Goal: Navigation & Orientation: Find specific page/section

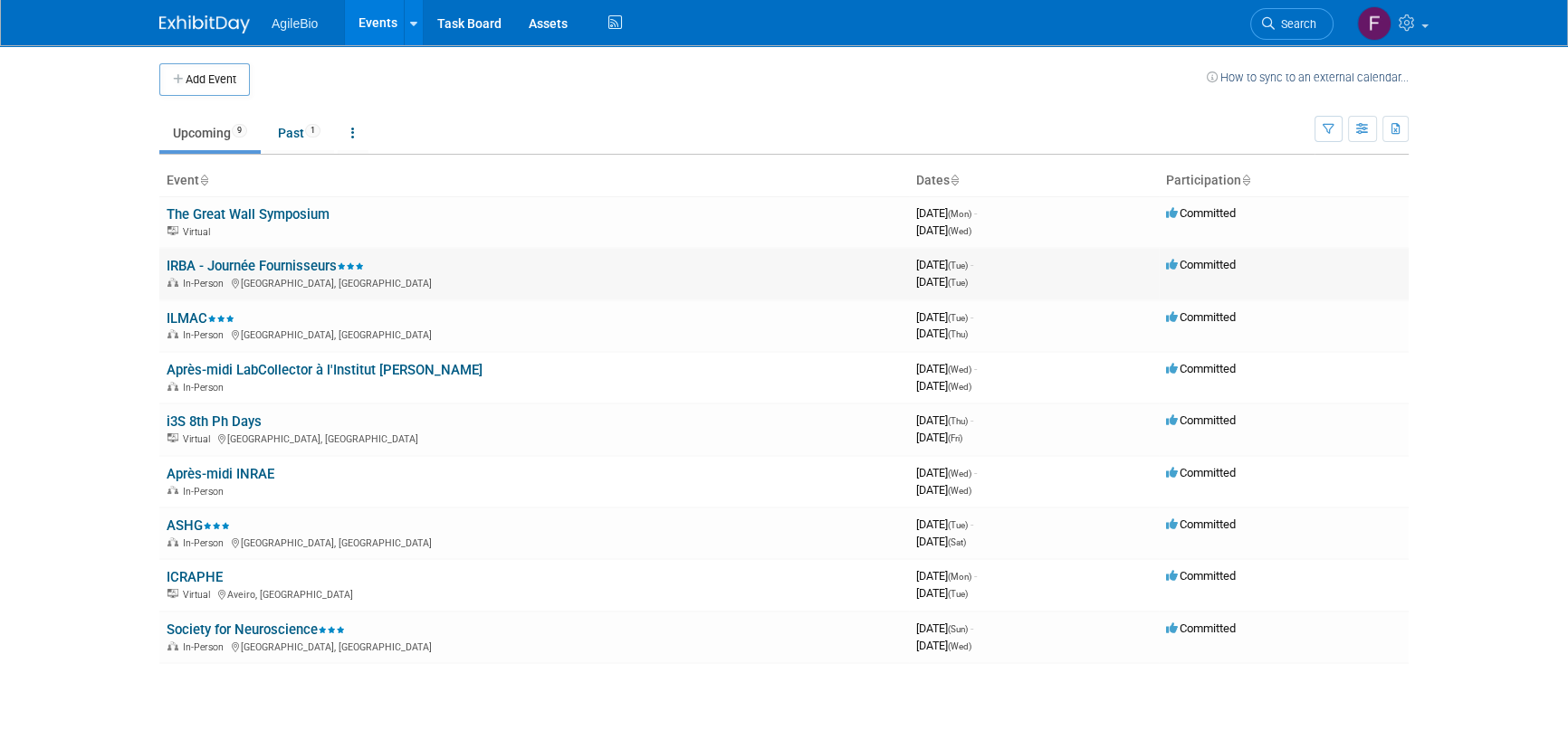
click at [305, 258] on link "IRBA - Journée Fournisseurs" at bounding box center [265, 266] width 198 height 17
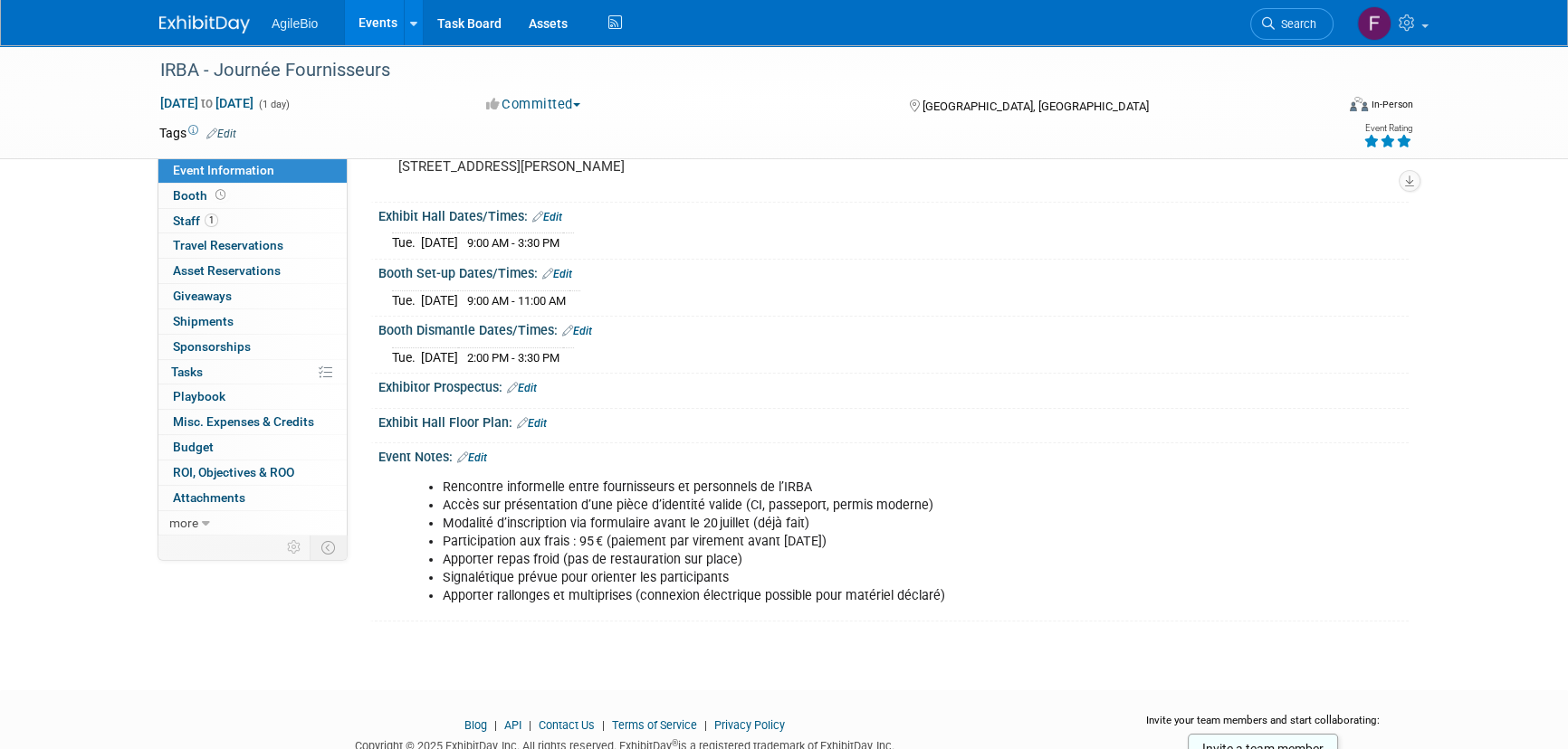
scroll to position [200, 0]
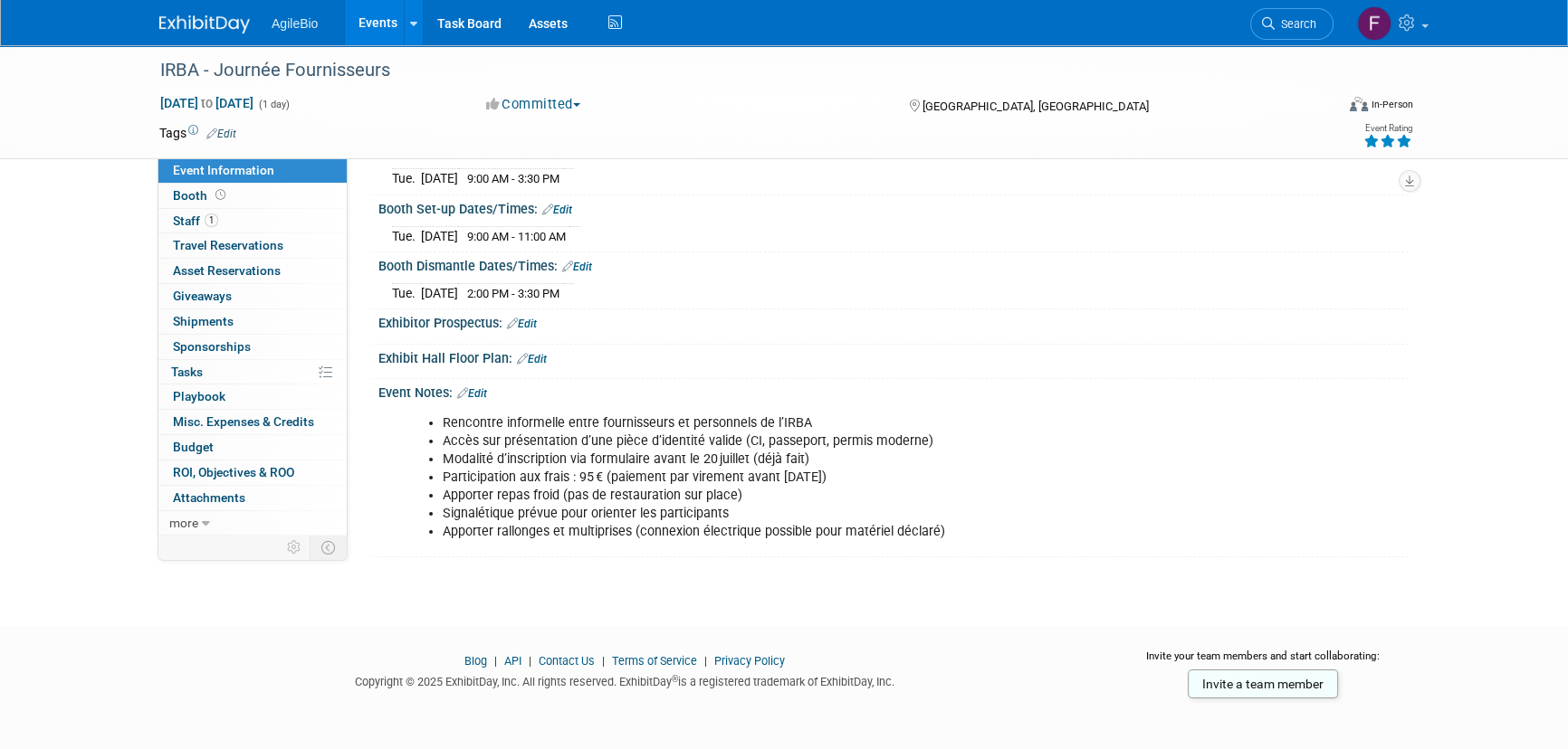
drag, startPoint x: 1174, startPoint y: 292, endPoint x: 1183, endPoint y: 371, distance: 79.5
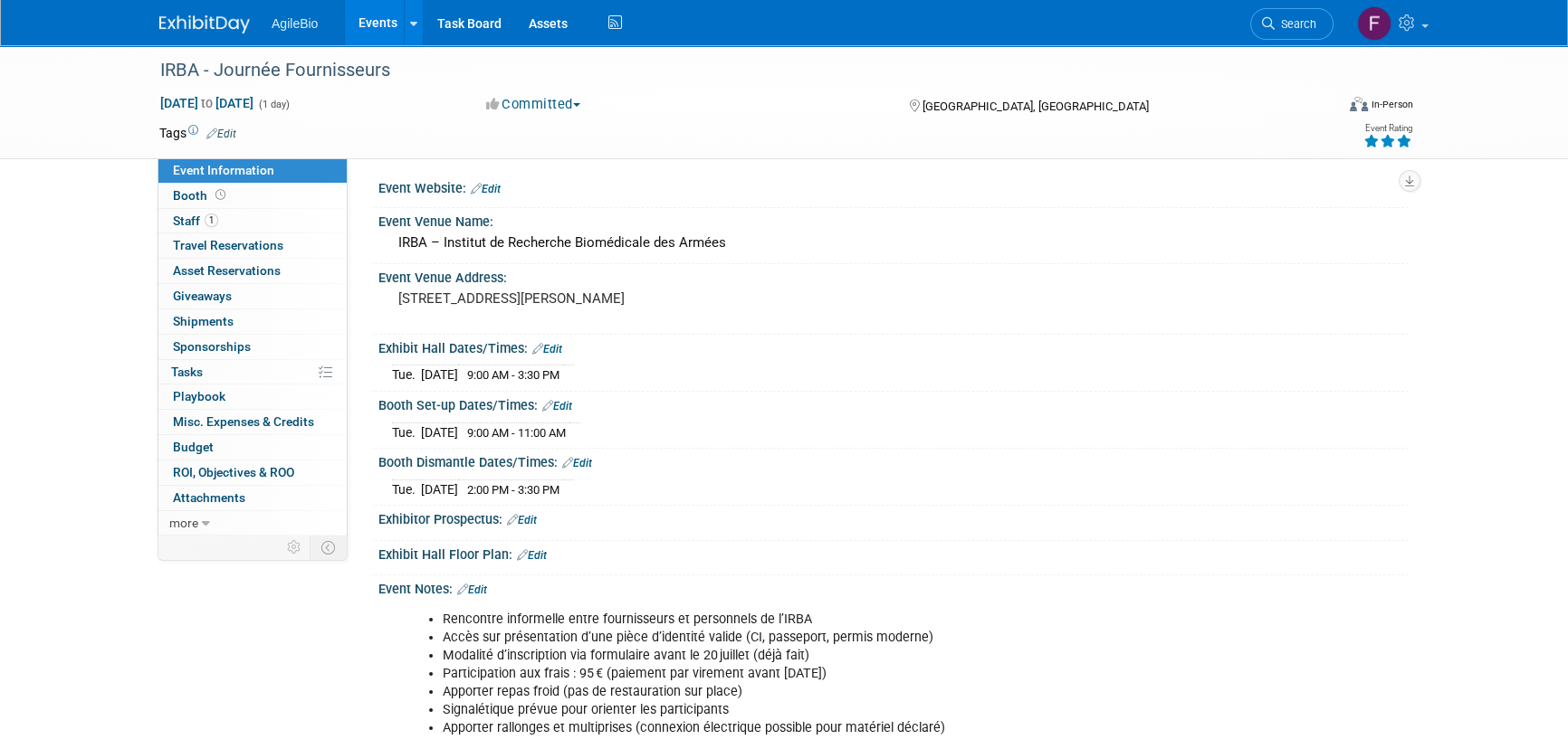
scroll to position [0, 0]
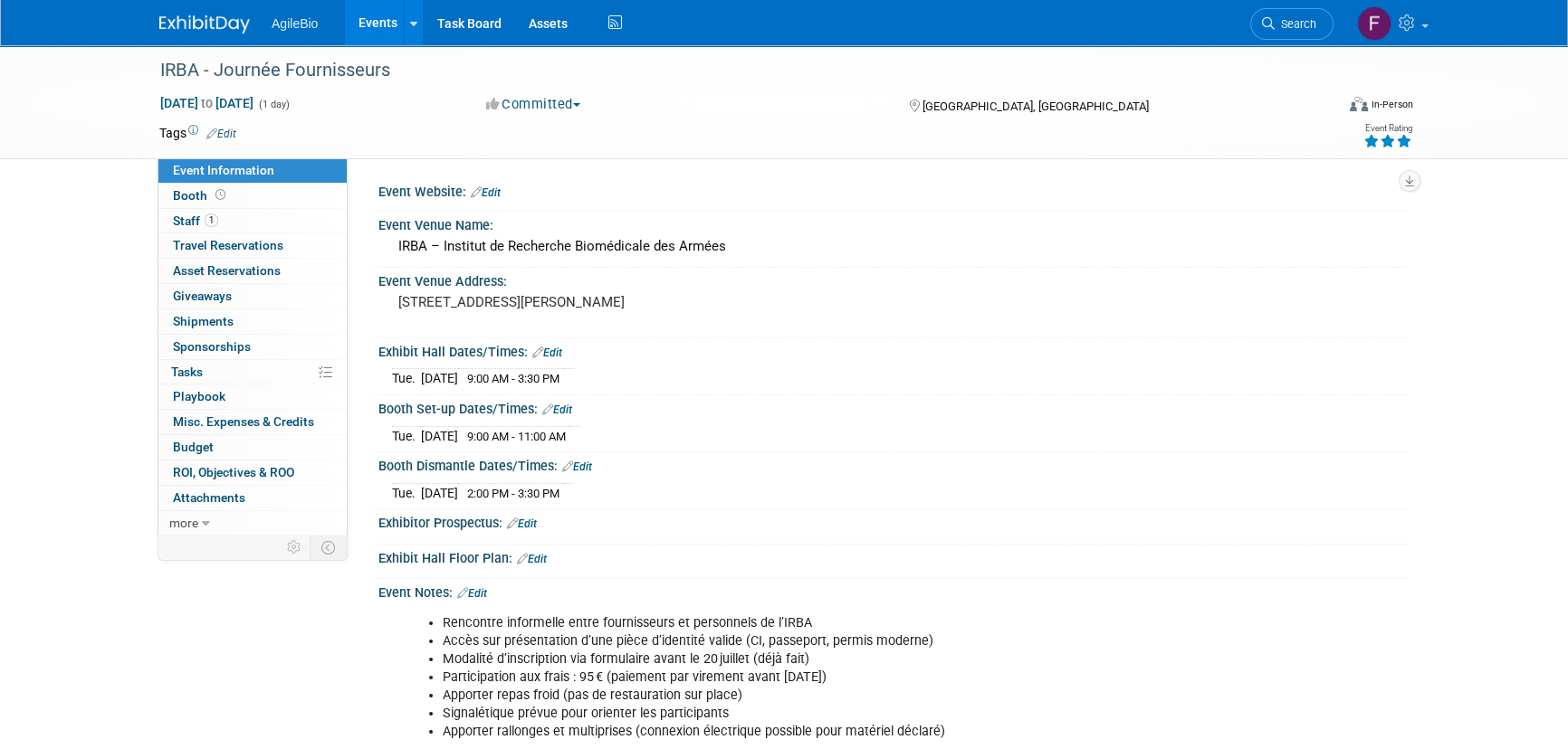
drag, startPoint x: 1157, startPoint y: 425, endPoint x: 1131, endPoint y: 387, distance: 46.0
click at [260, 224] on link "1 Staff 1" at bounding box center [252, 221] width 188 height 24
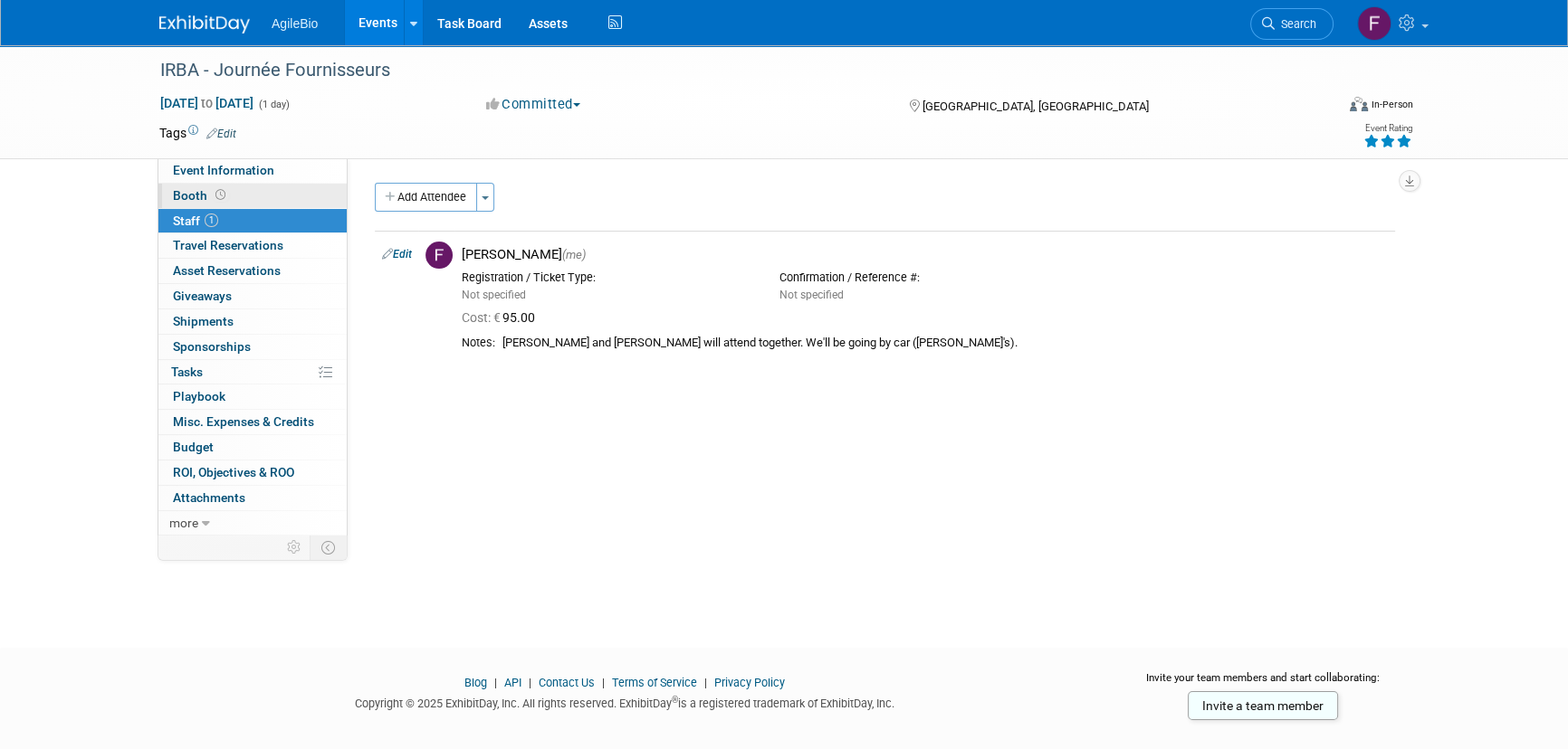
click at [265, 198] on link "Booth" at bounding box center [252, 196] width 188 height 24
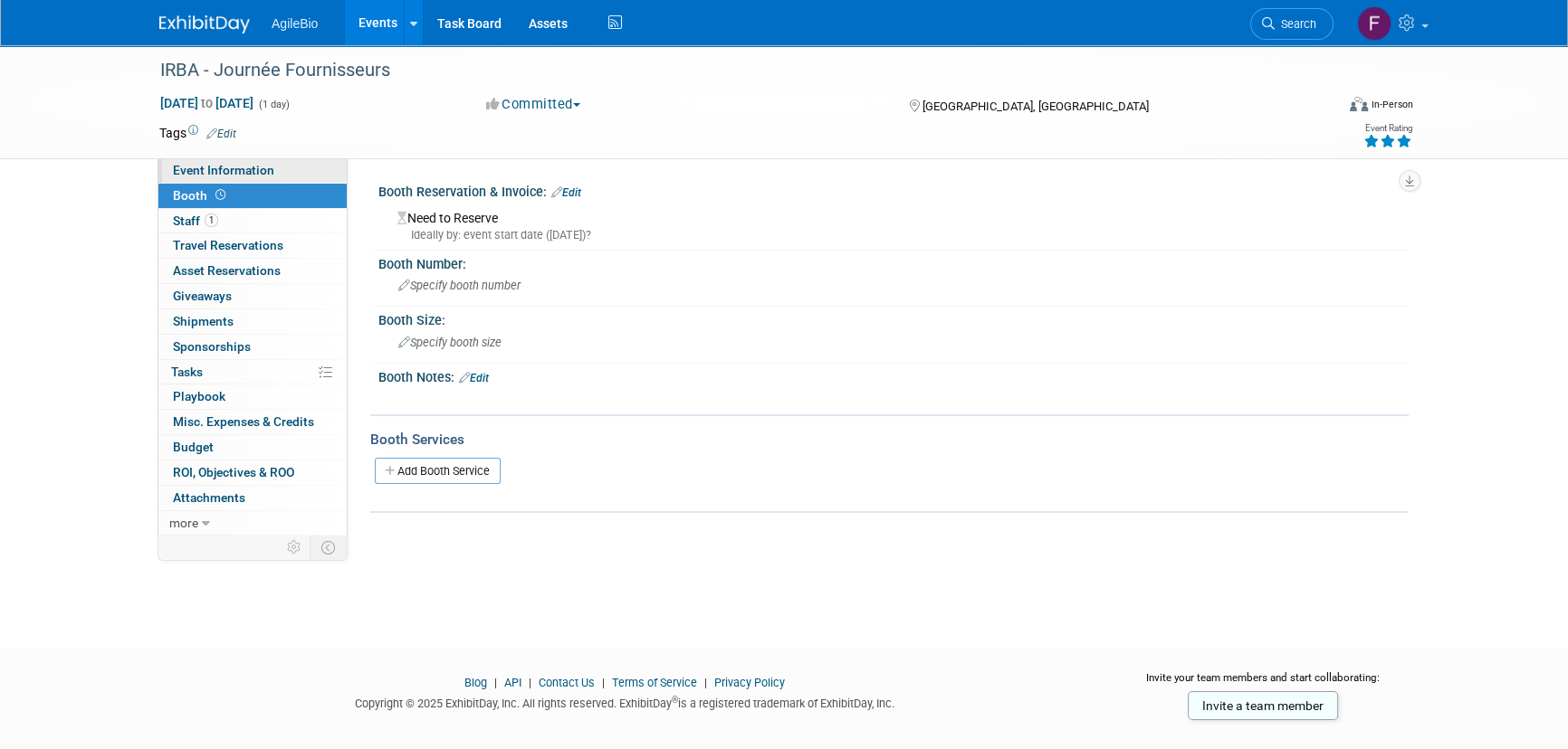
click at [279, 168] on link "Event Information" at bounding box center [252, 170] width 188 height 24
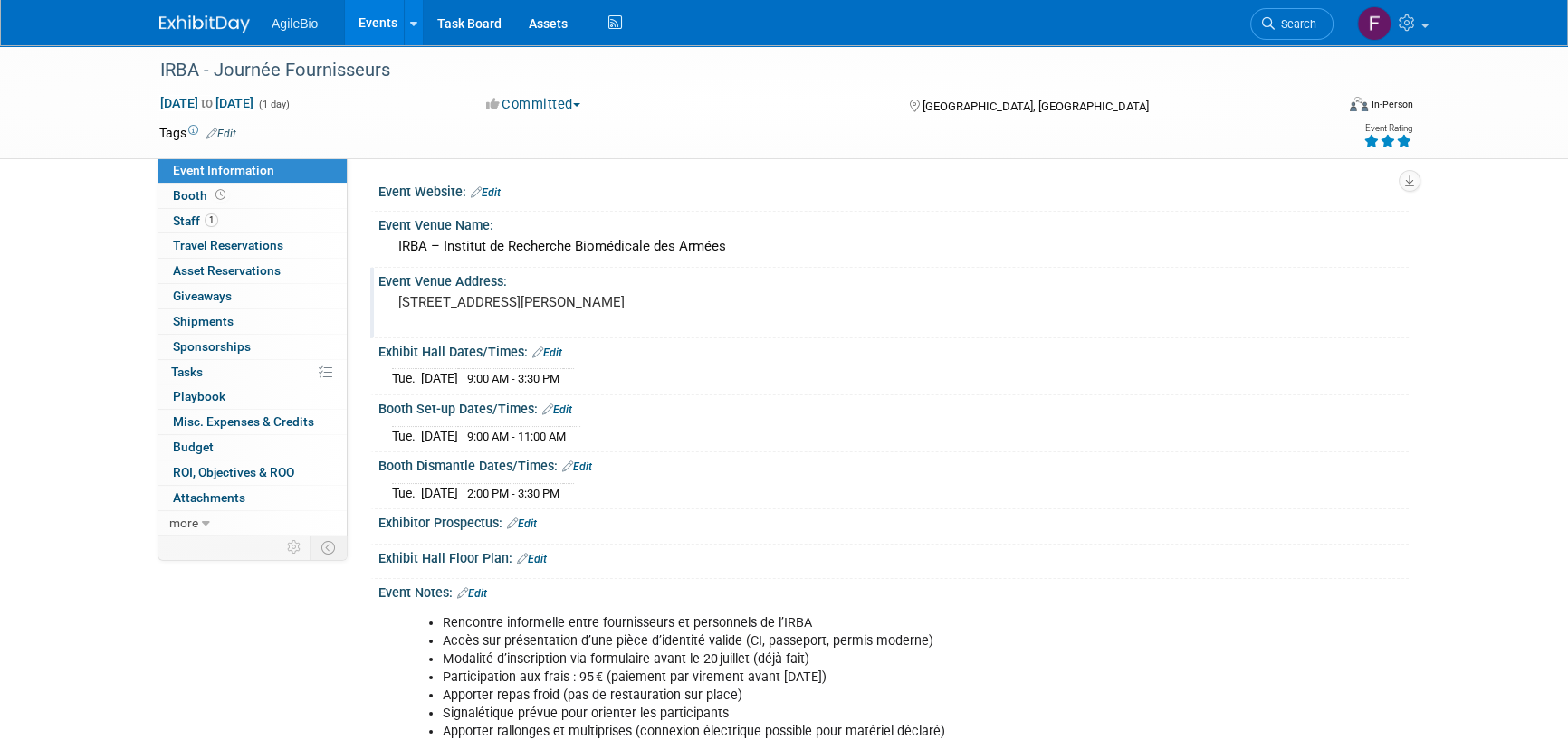
drag, startPoint x: 1056, startPoint y: 307, endPoint x: 1038, endPoint y: 172, distance: 136.2
click at [464, 26] on link "Task Board" at bounding box center [470, 22] width 92 height 45
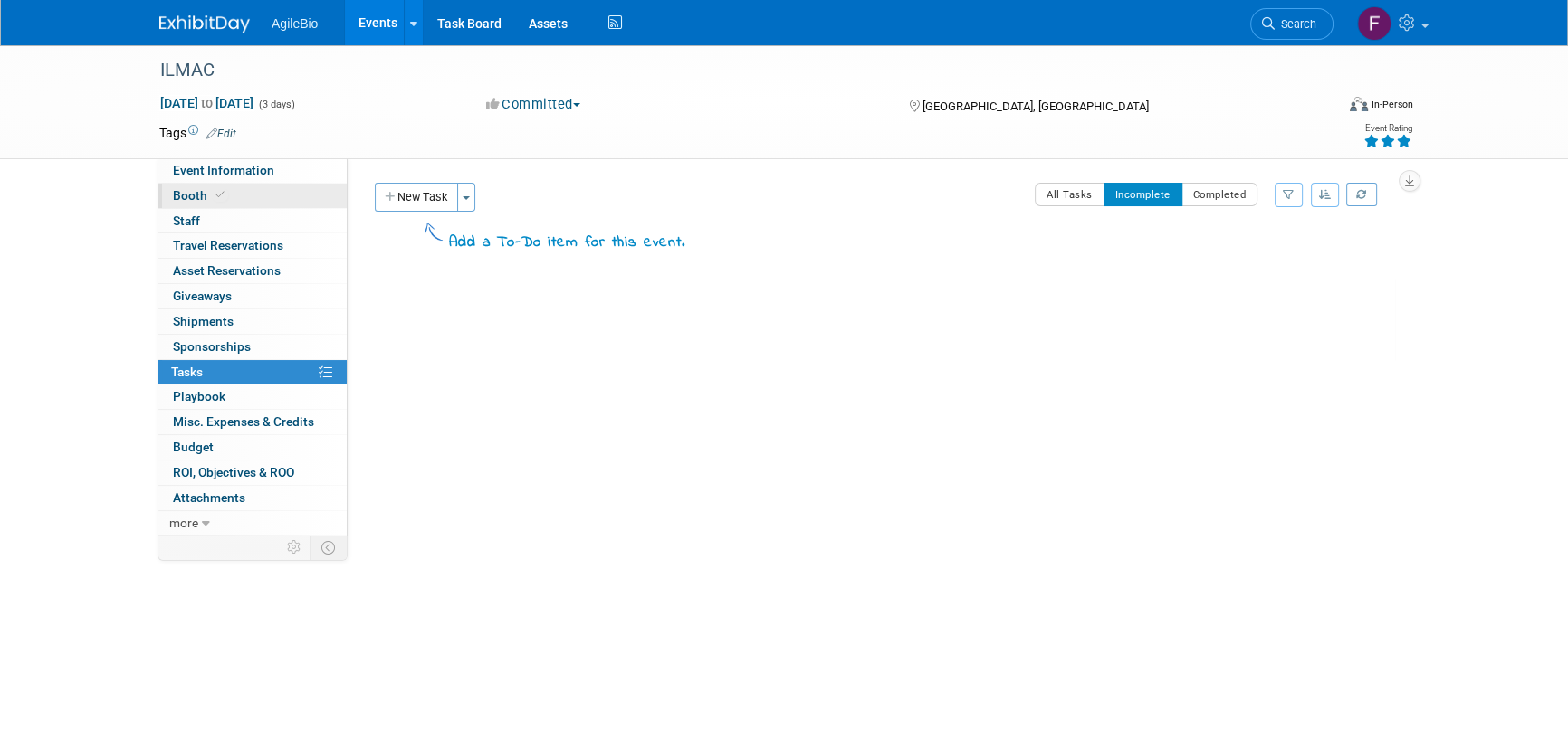
click at [251, 187] on link "Booth" at bounding box center [252, 196] width 188 height 24
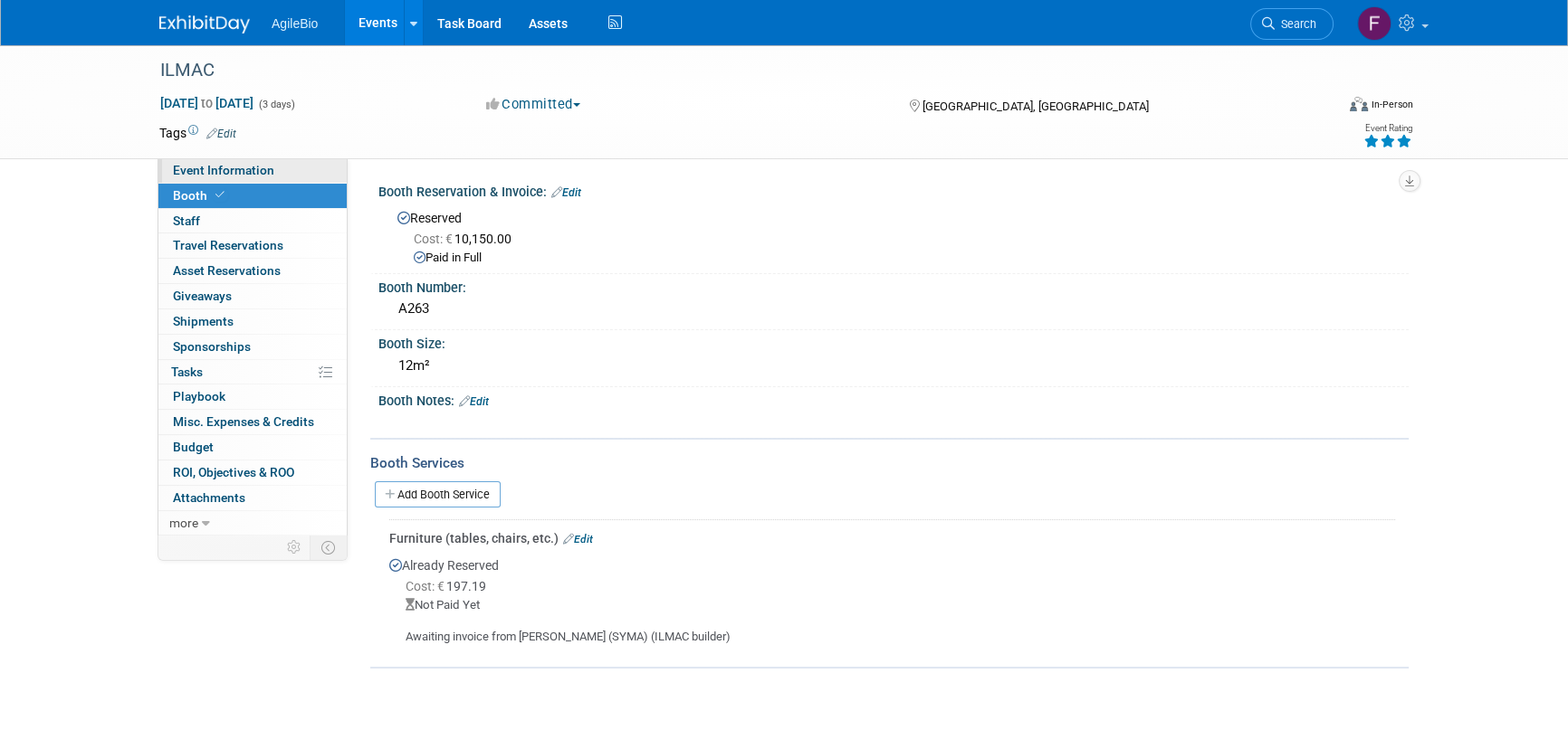
click at [282, 170] on link "Event Information" at bounding box center [252, 170] width 188 height 24
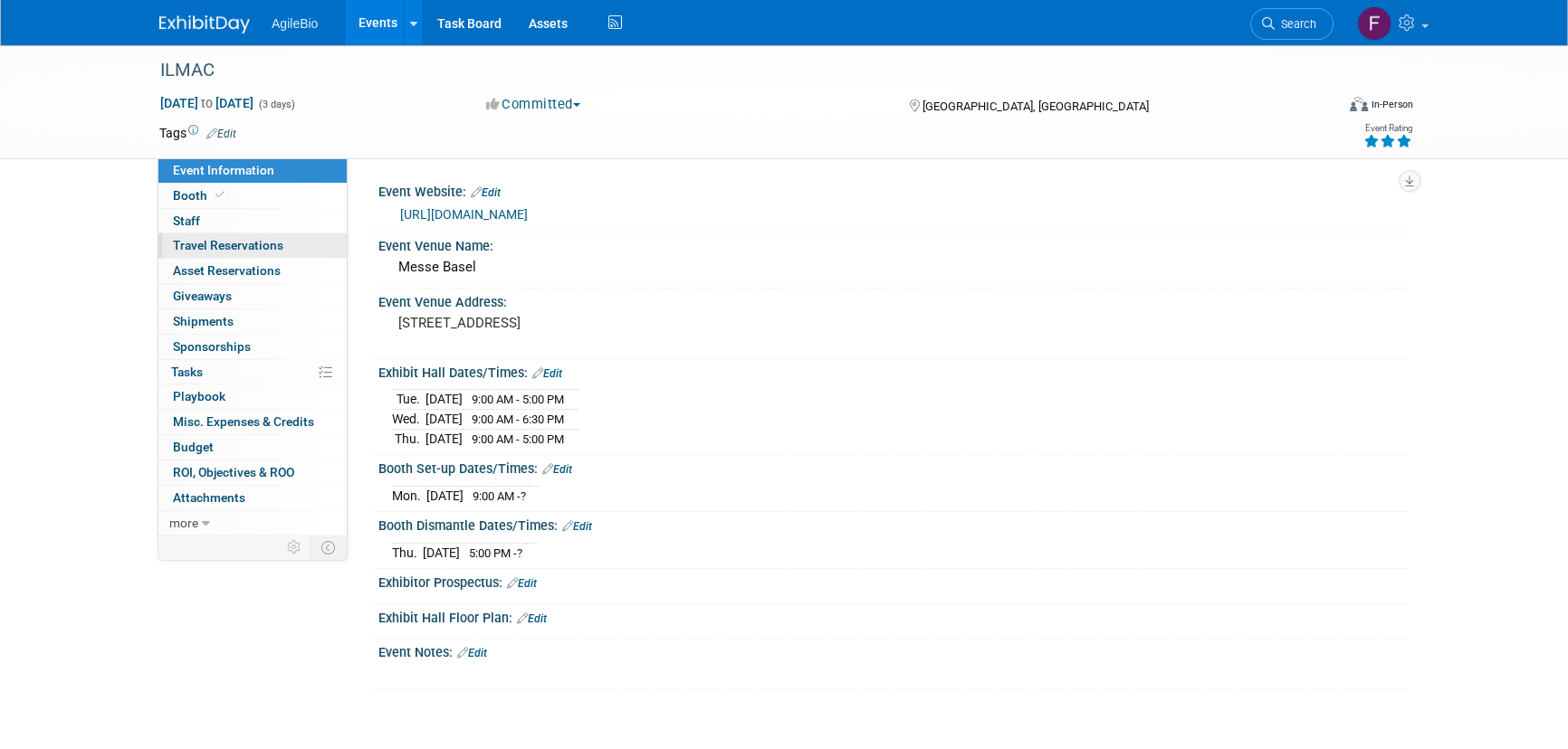
click at [278, 236] on link "0 Travel Reservations 0" at bounding box center [252, 245] width 188 height 24
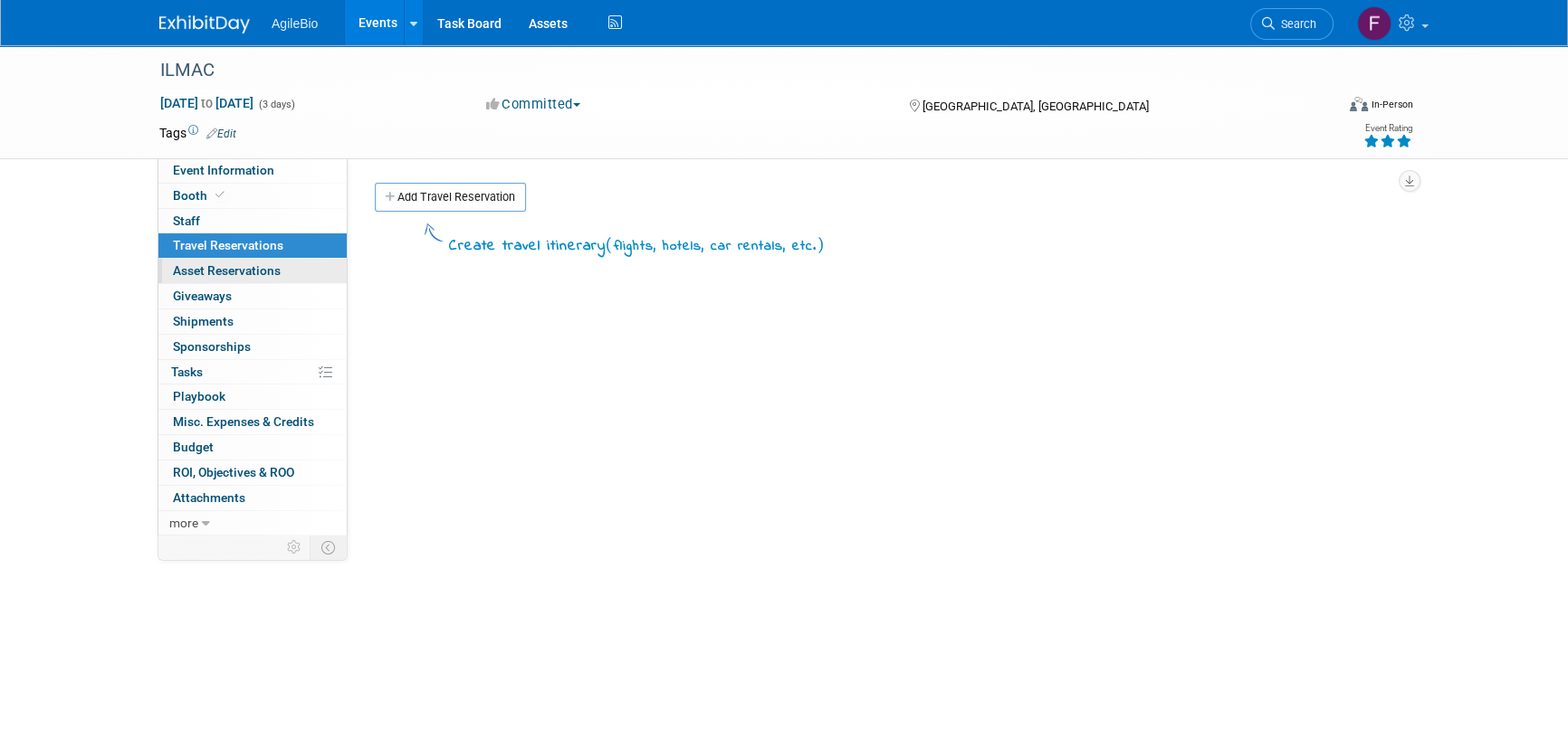
click at [280, 263] on link "0 Asset Reservations 0" at bounding box center [252, 271] width 188 height 24
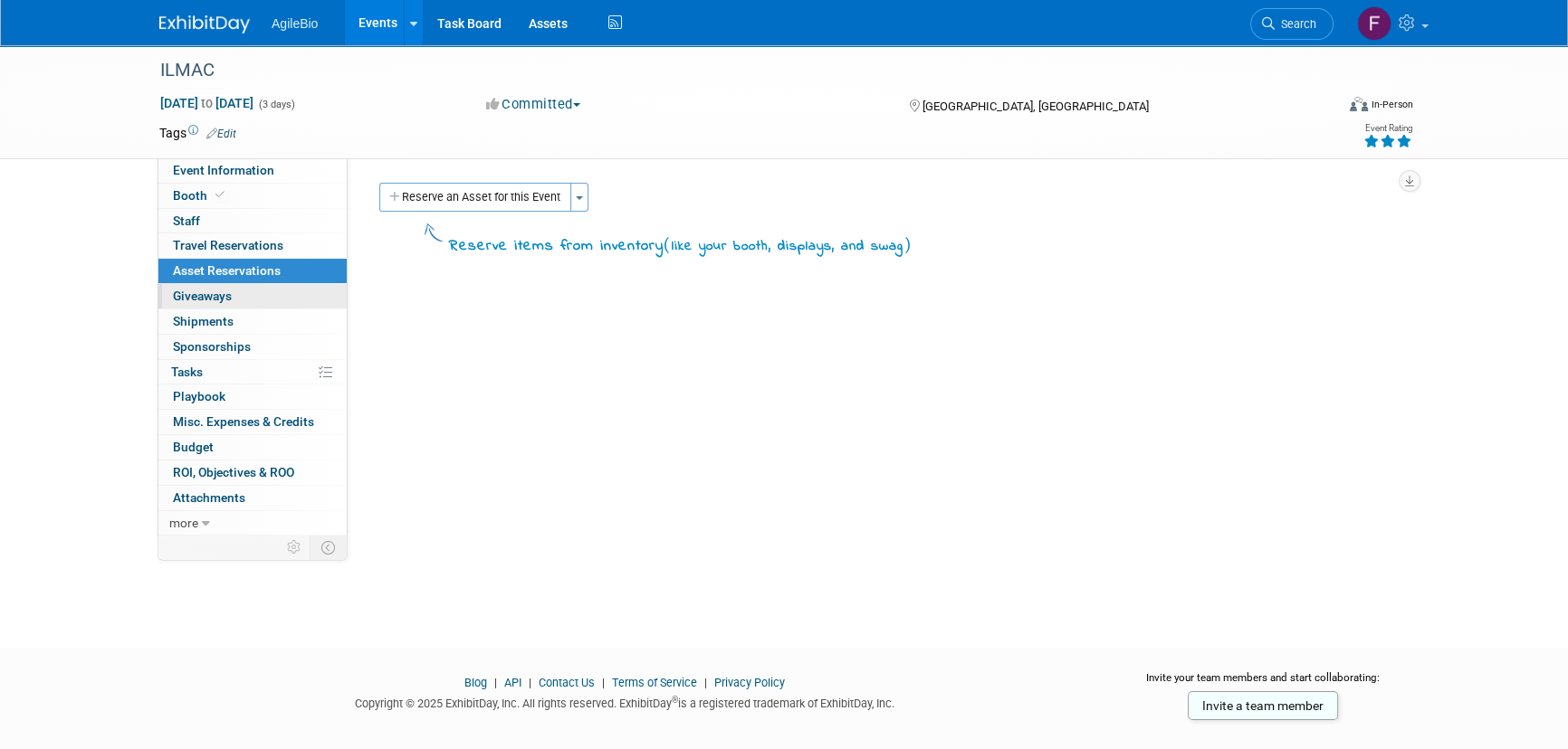
click at [281, 287] on link "0 Giveaways 0" at bounding box center [252, 296] width 188 height 24
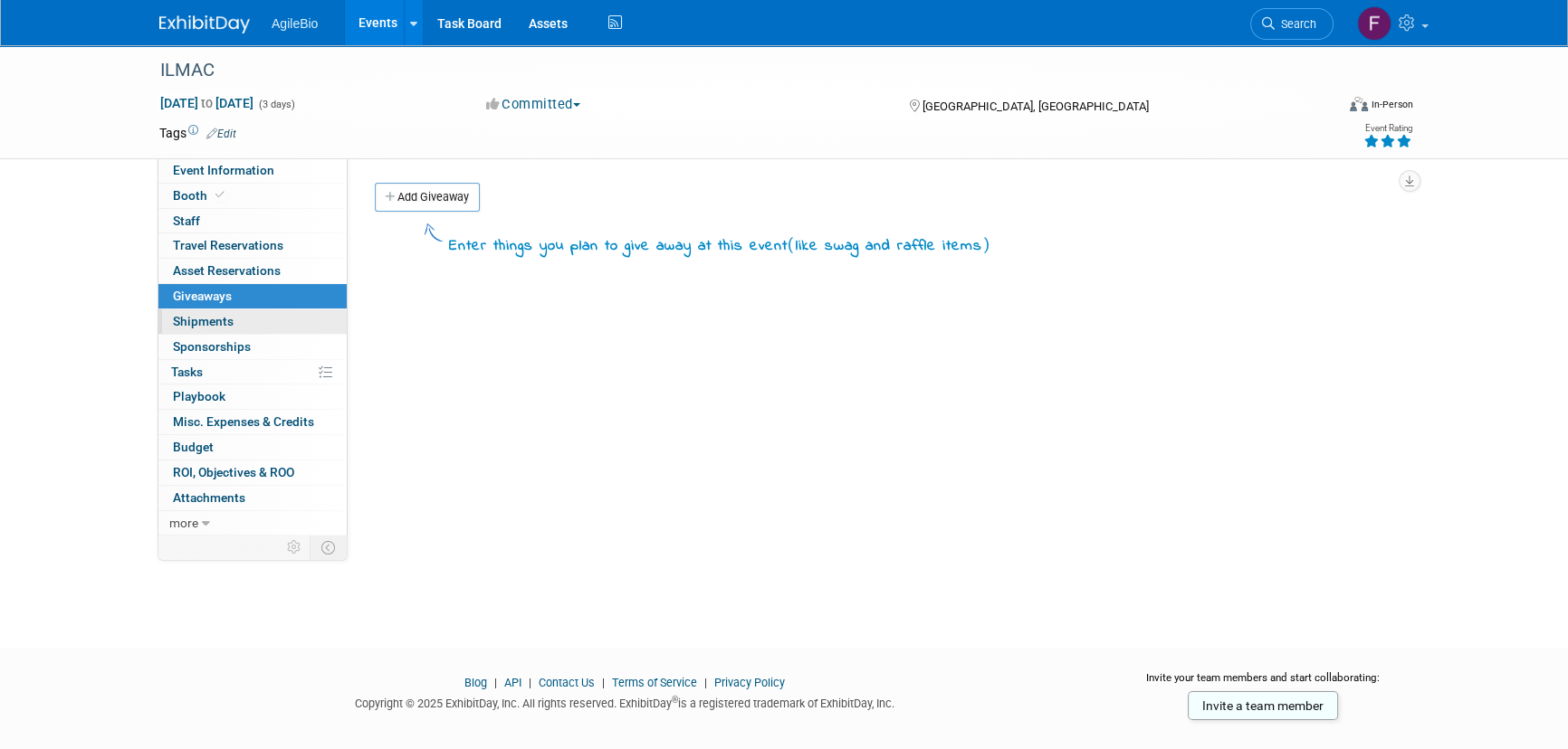
click at [279, 311] on link "0 Shipments 0" at bounding box center [252, 321] width 188 height 24
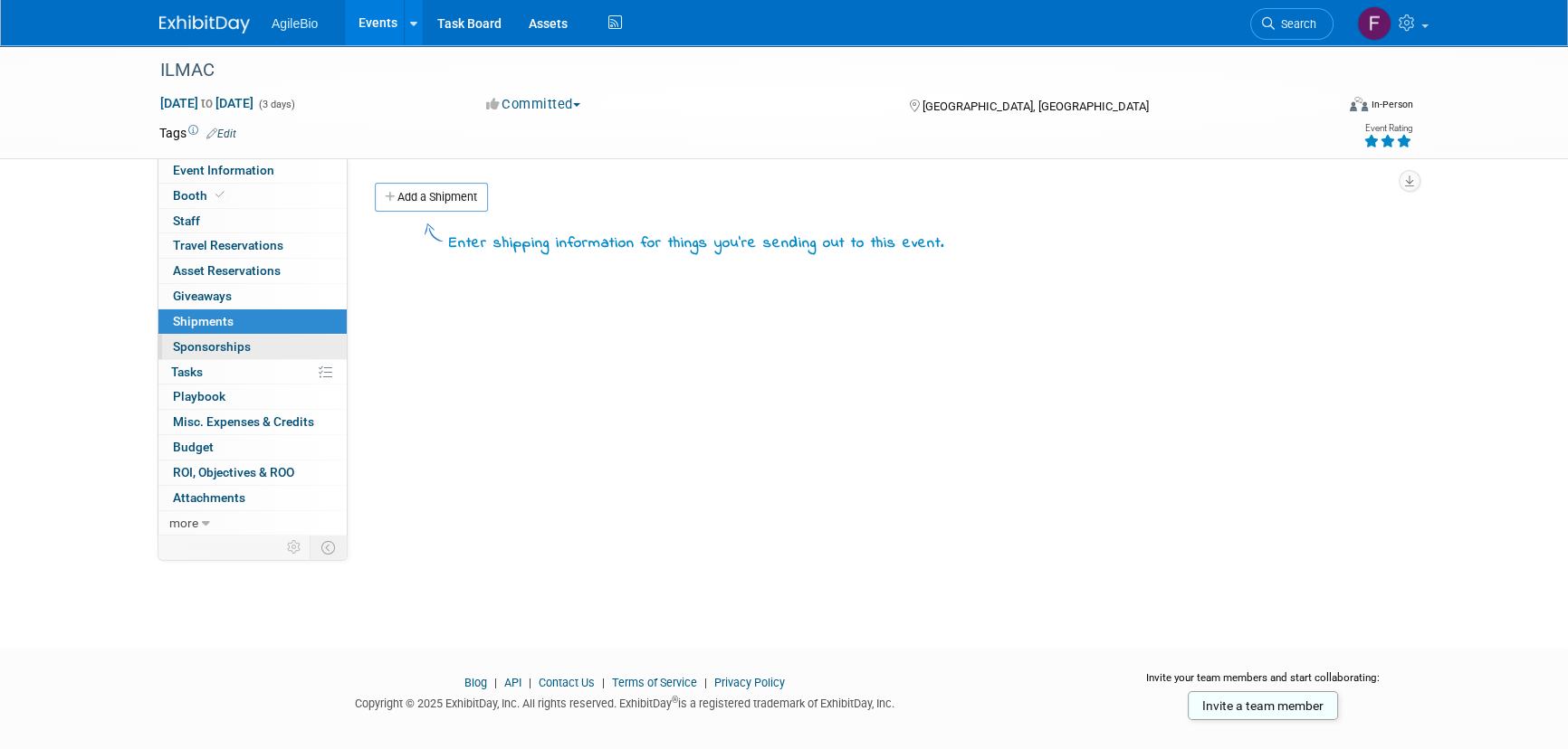
click at [277, 338] on link "0 Sponsorships 0" at bounding box center [252, 347] width 188 height 24
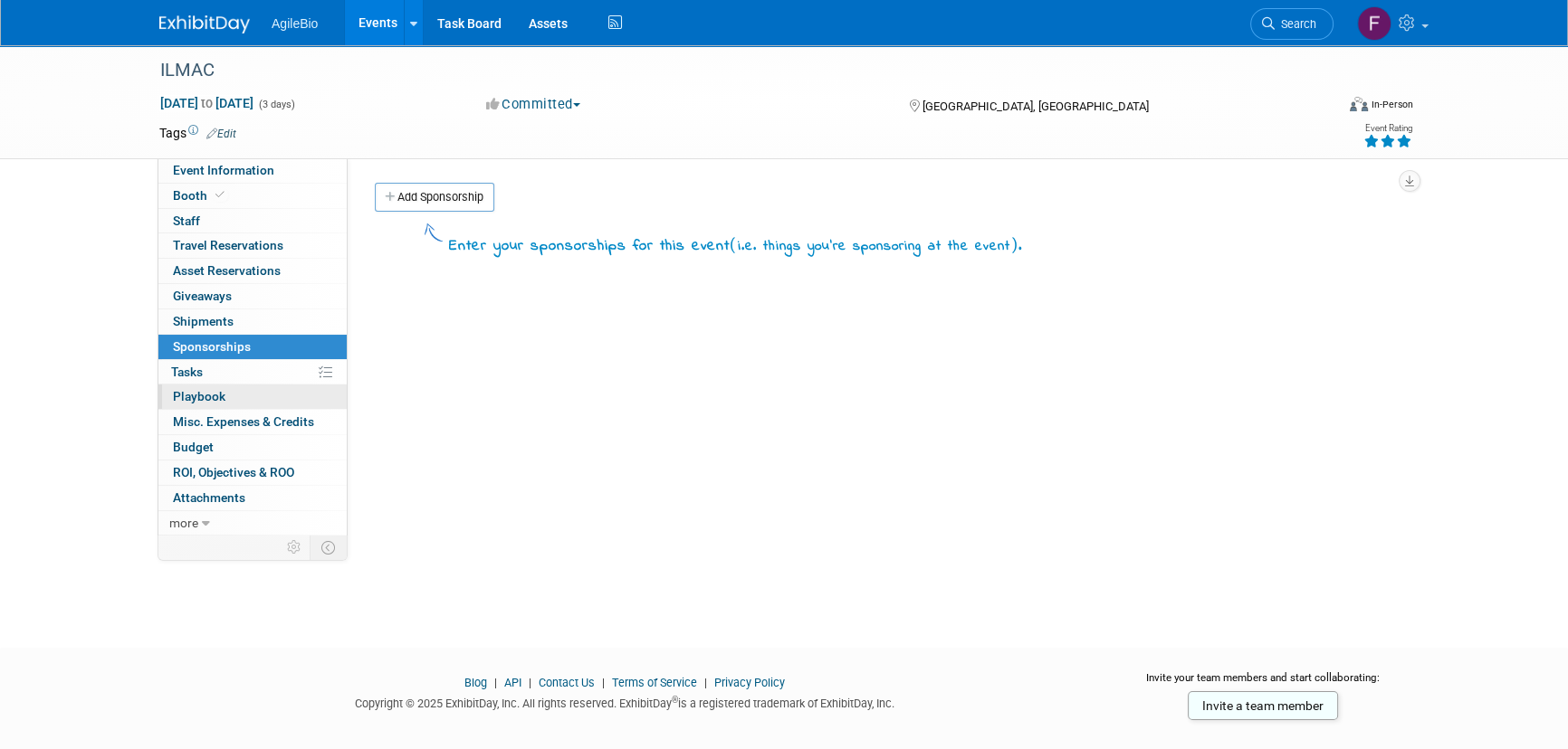
click at [273, 391] on link "0 Playbook 0" at bounding box center [252, 396] width 188 height 24
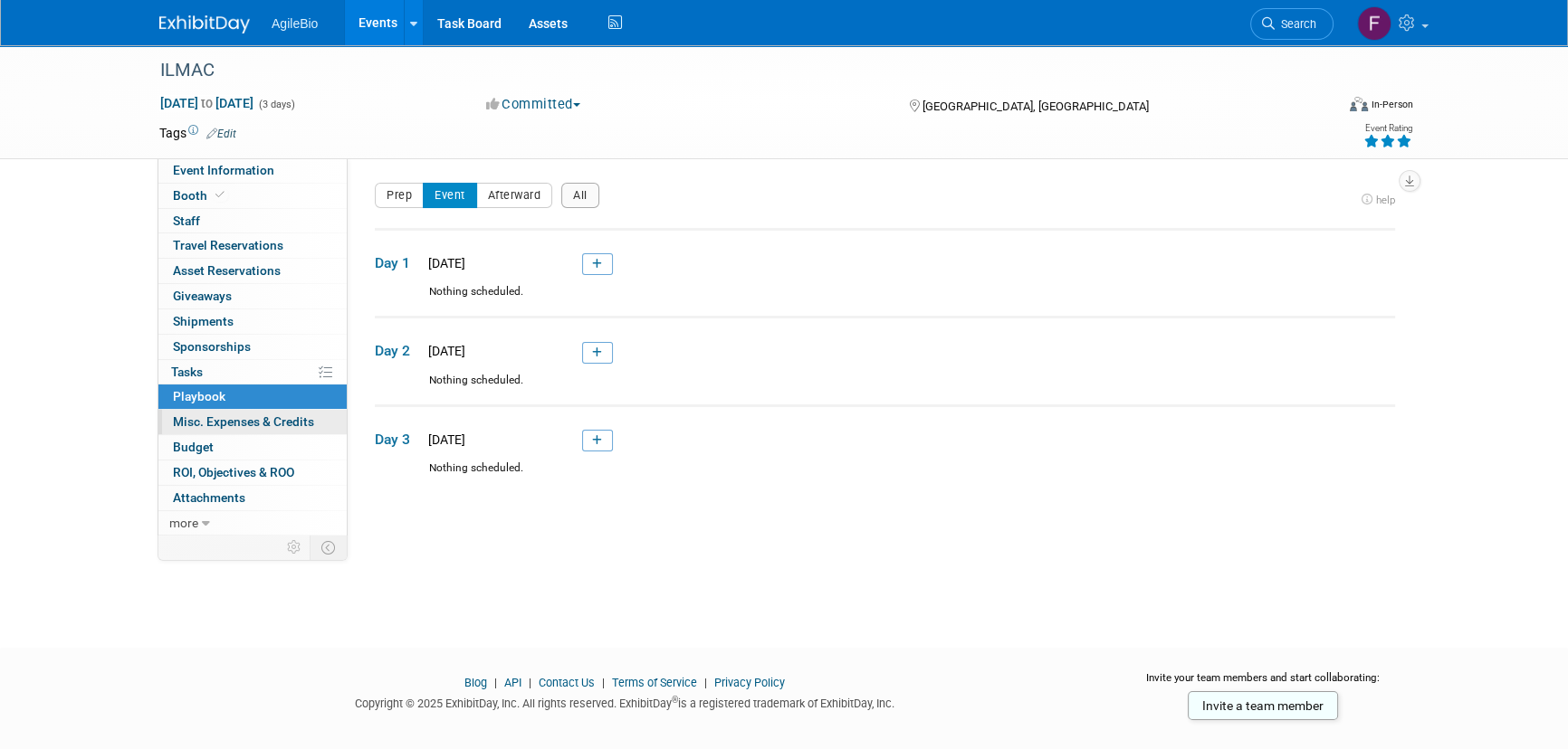
click at [265, 417] on span "Misc. Expenses & Credits 0" at bounding box center [243, 422] width 141 height 15
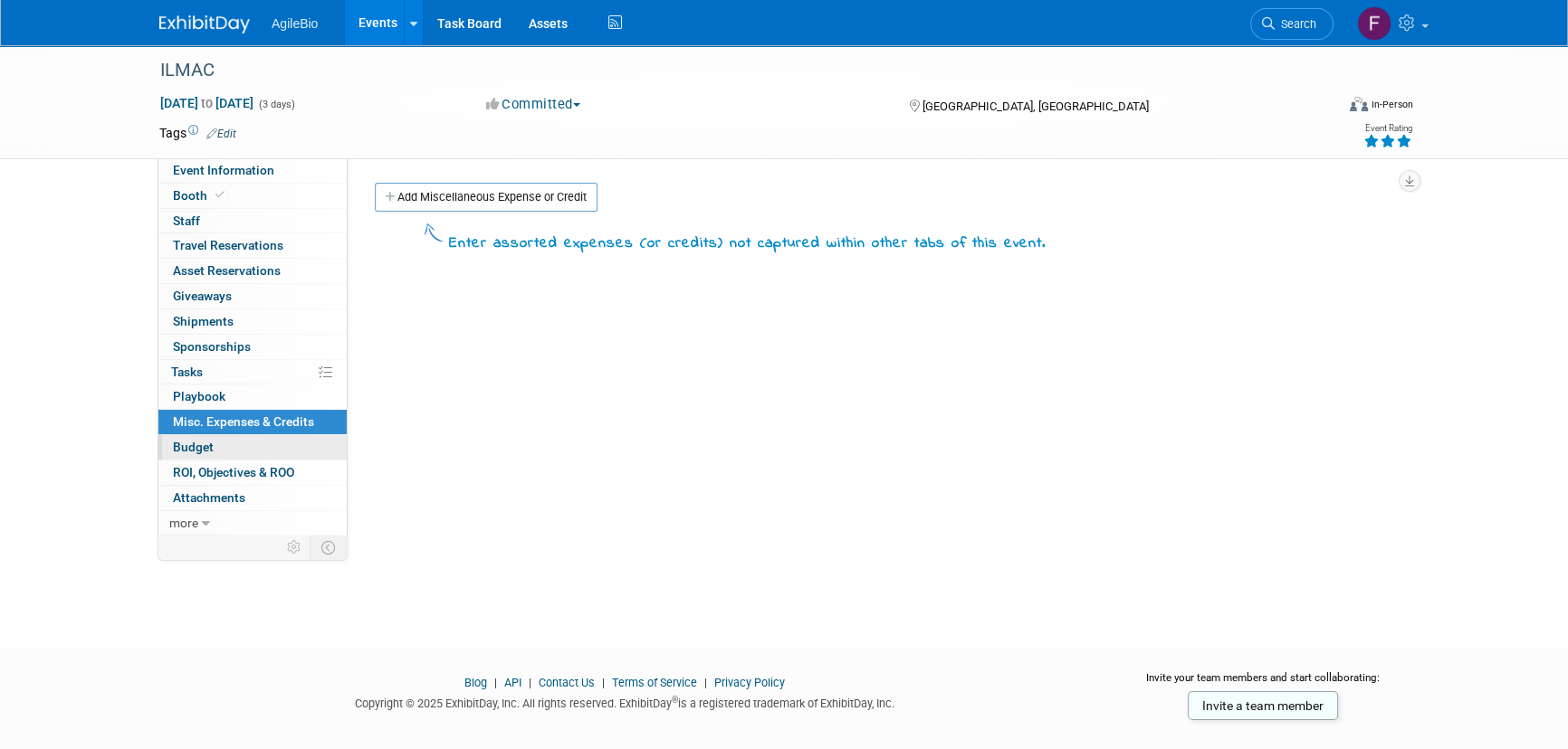
click at [257, 440] on link "Budget" at bounding box center [252, 447] width 188 height 24
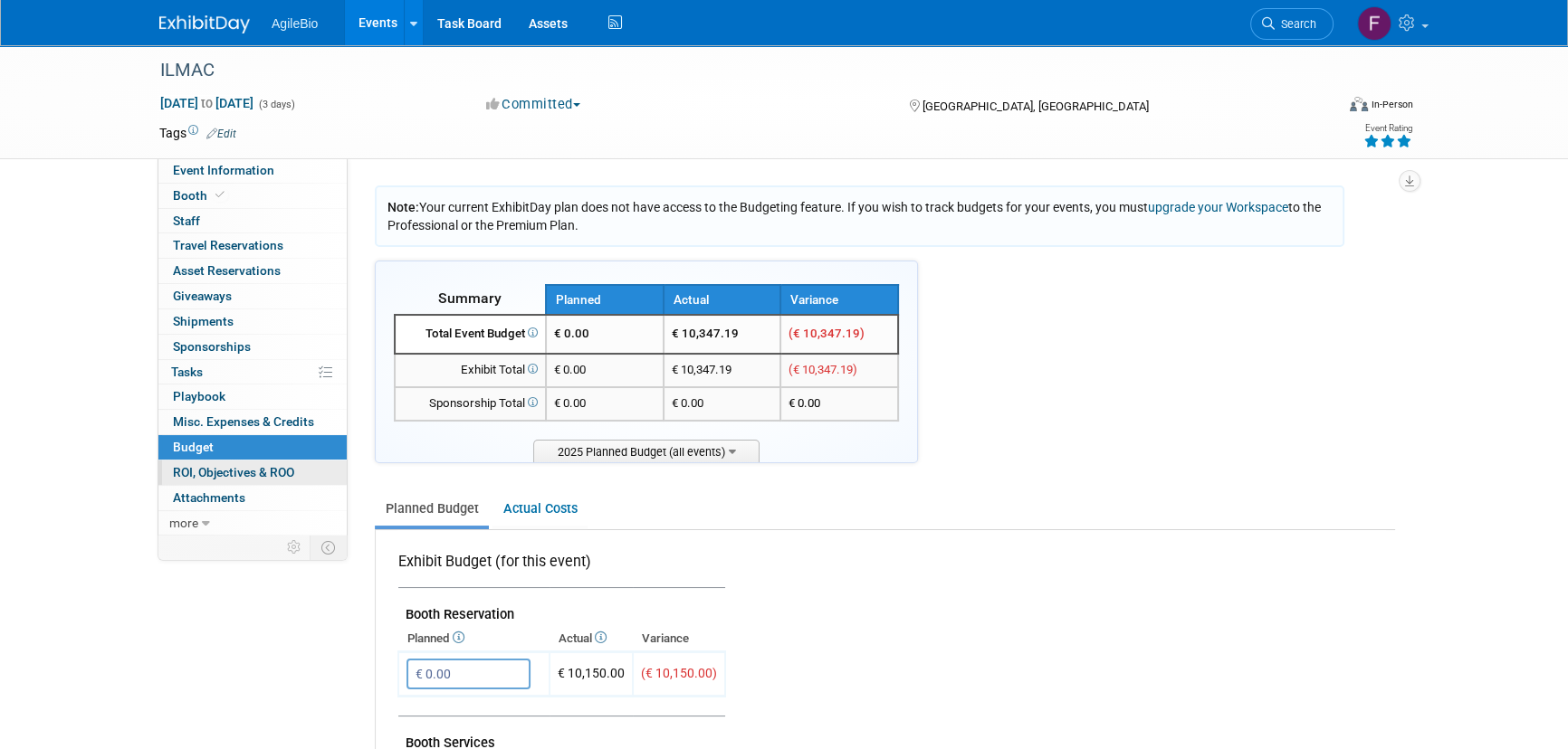
click at [264, 468] on span "ROI, Objectives & ROO 0" at bounding box center [233, 472] width 122 height 15
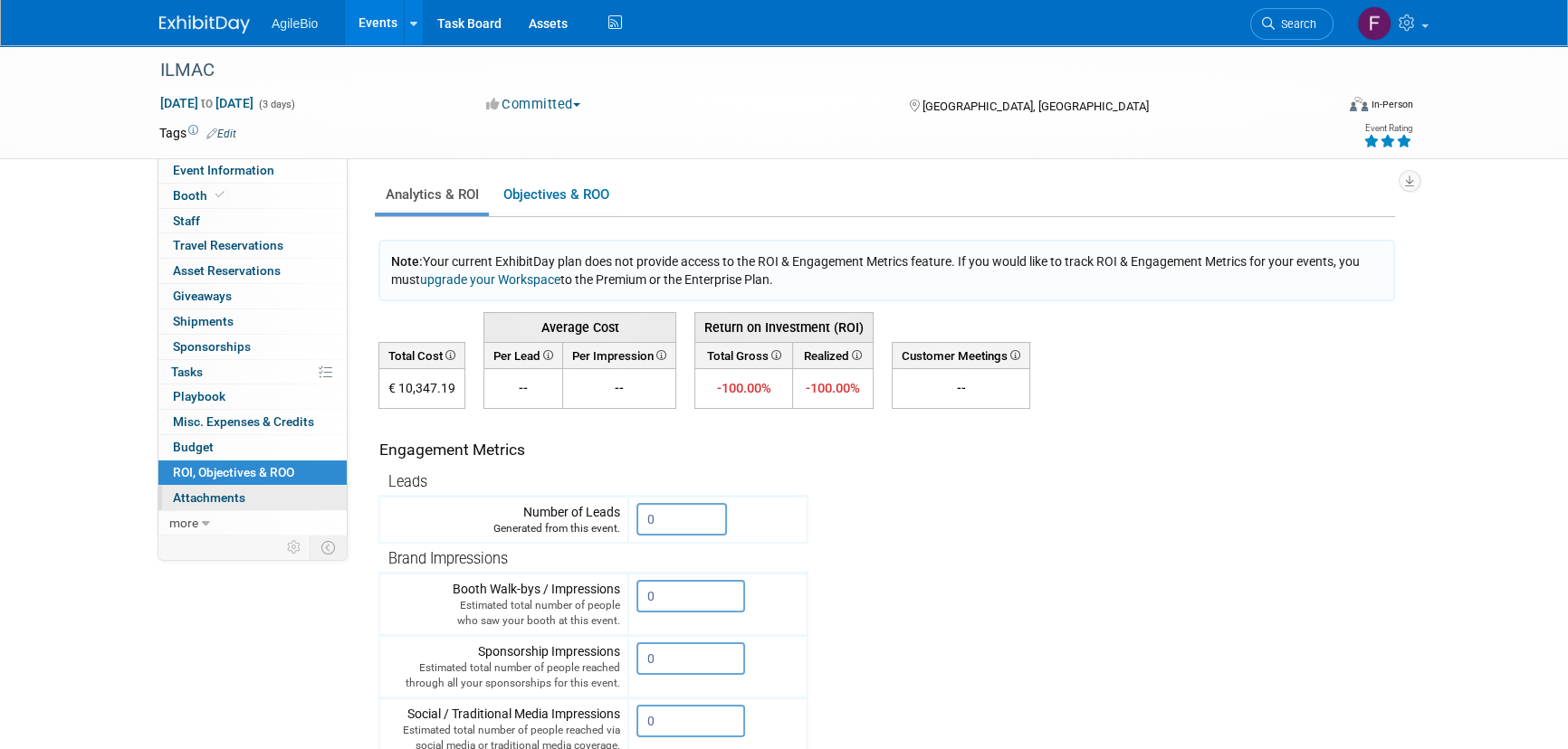
click at [265, 490] on link "0 Attachments 0" at bounding box center [252, 498] width 188 height 24
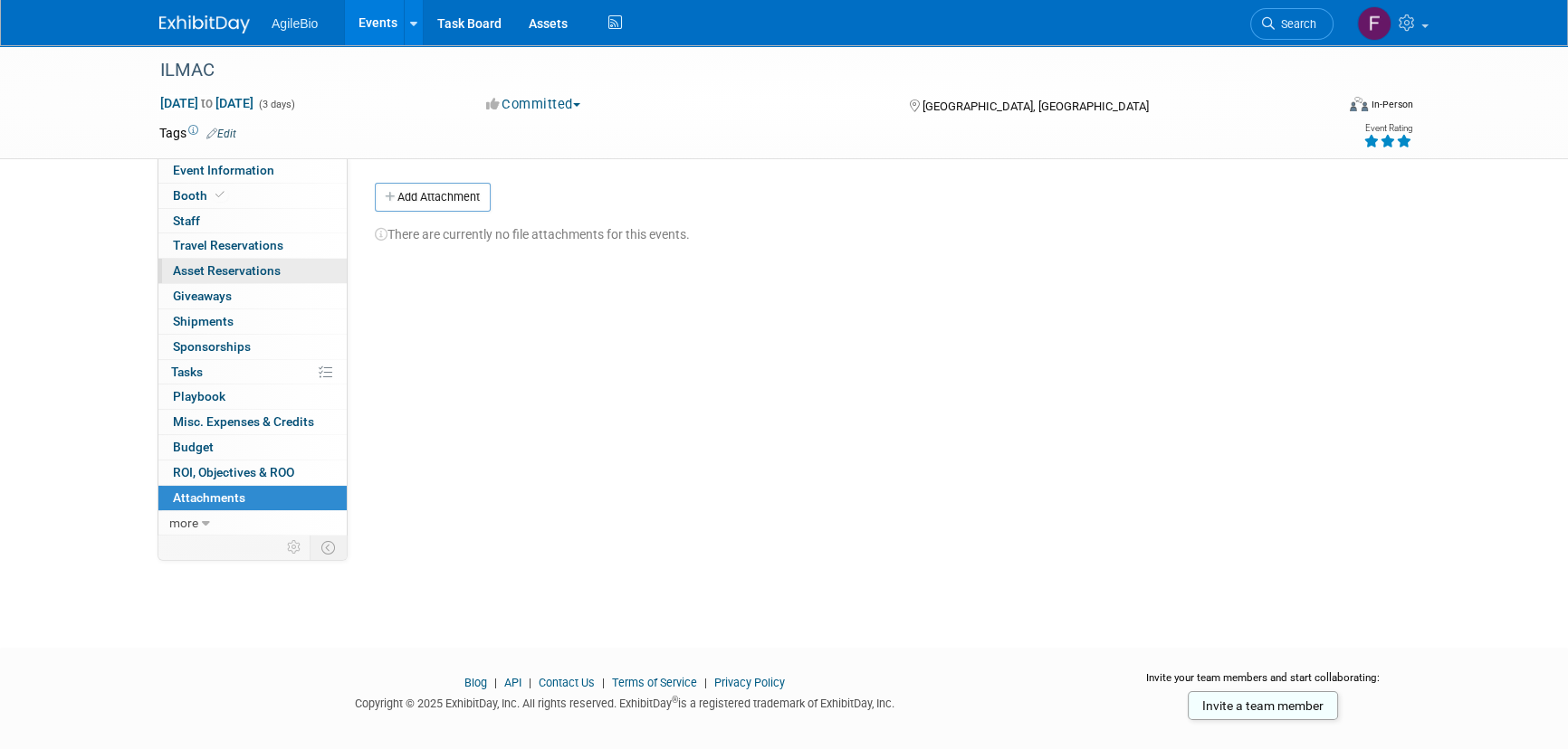
click at [297, 263] on link "0 Asset Reservations 0" at bounding box center [252, 271] width 188 height 24
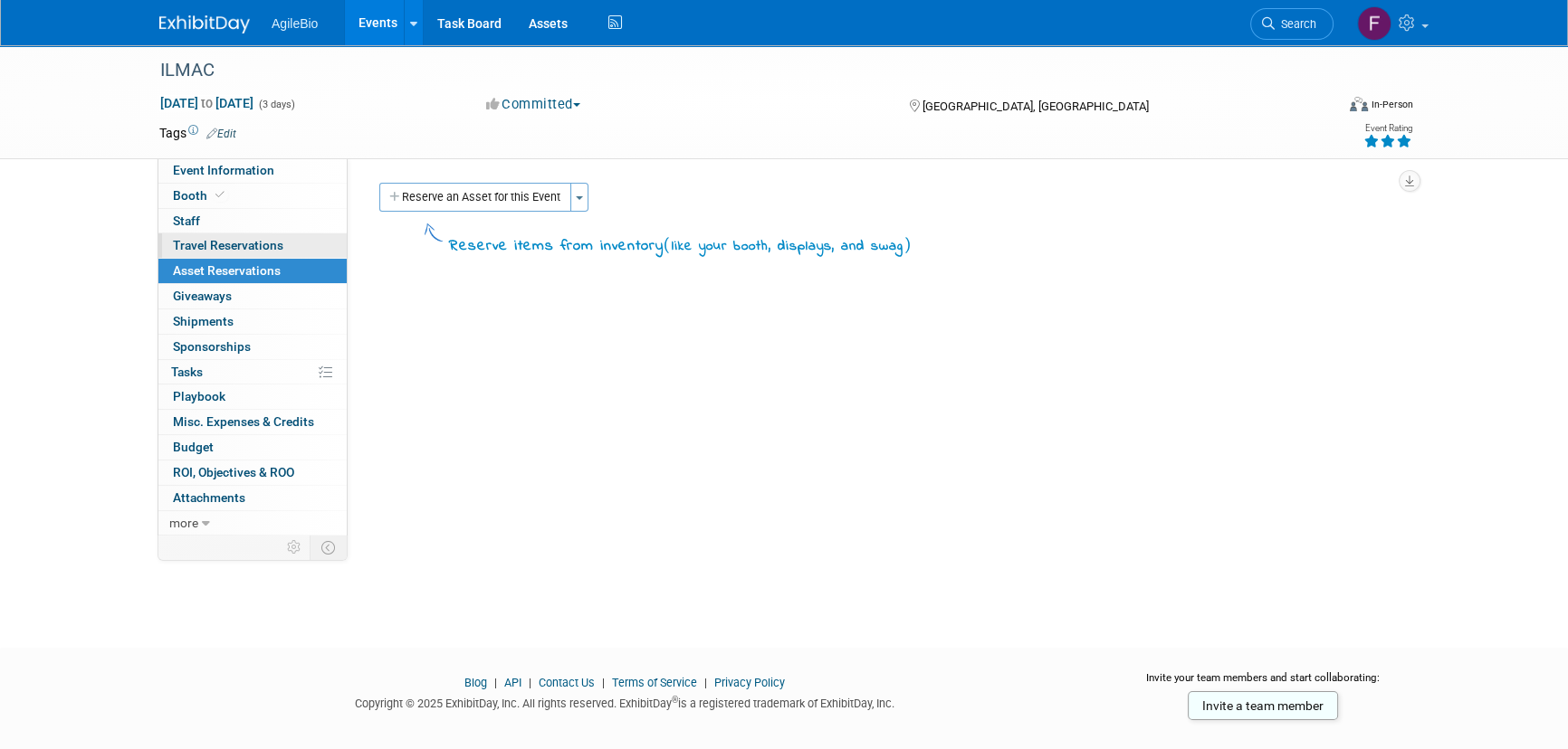
click at [302, 240] on link "0 Travel Reservations 0" at bounding box center [252, 245] width 188 height 24
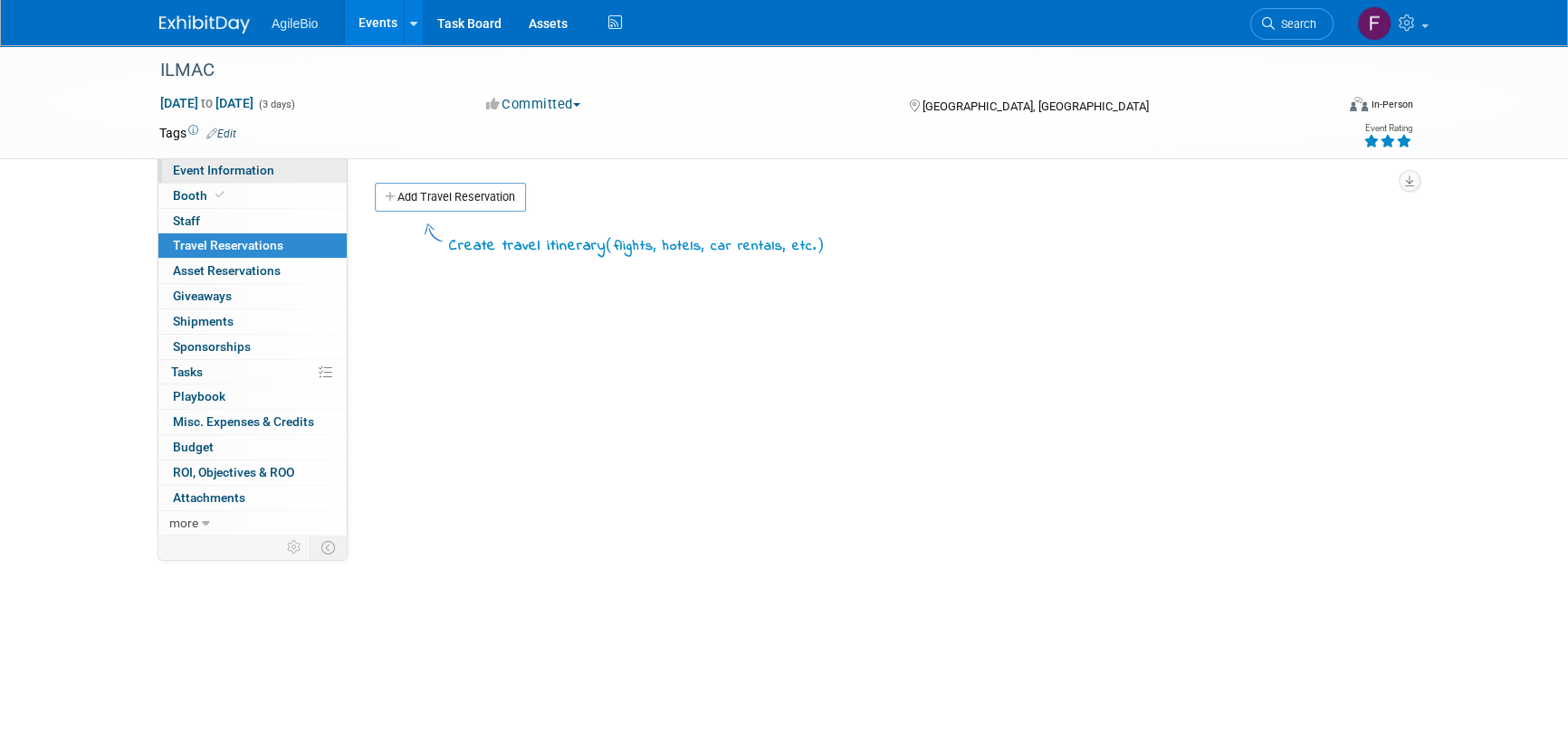
click at [297, 172] on link "Event Information" at bounding box center [252, 170] width 188 height 24
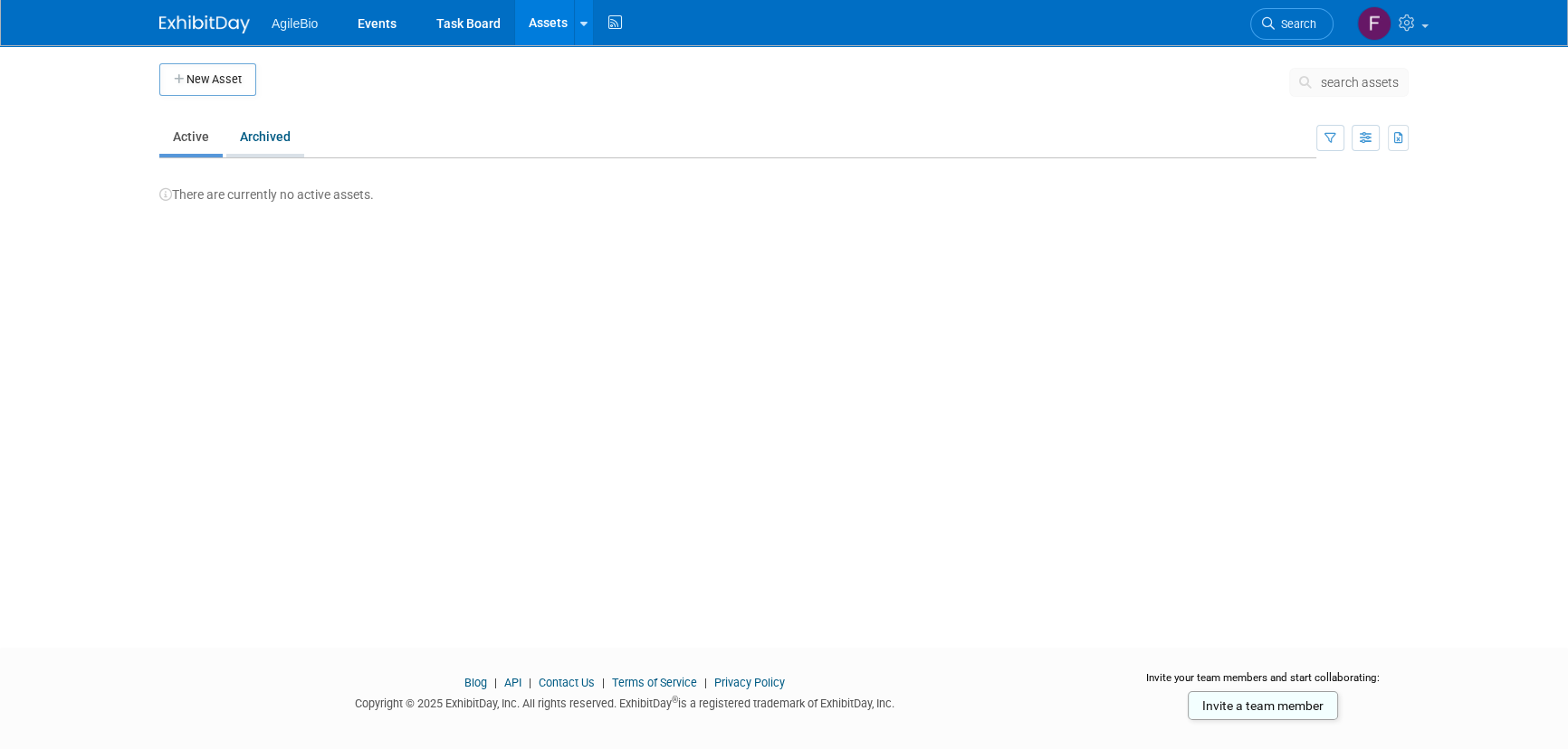
click at [265, 140] on link "Archived" at bounding box center [265, 136] width 78 height 34
click at [189, 135] on link "Active" at bounding box center [191, 136] width 63 height 34
click at [379, 15] on link "Events" at bounding box center [377, 22] width 66 height 45
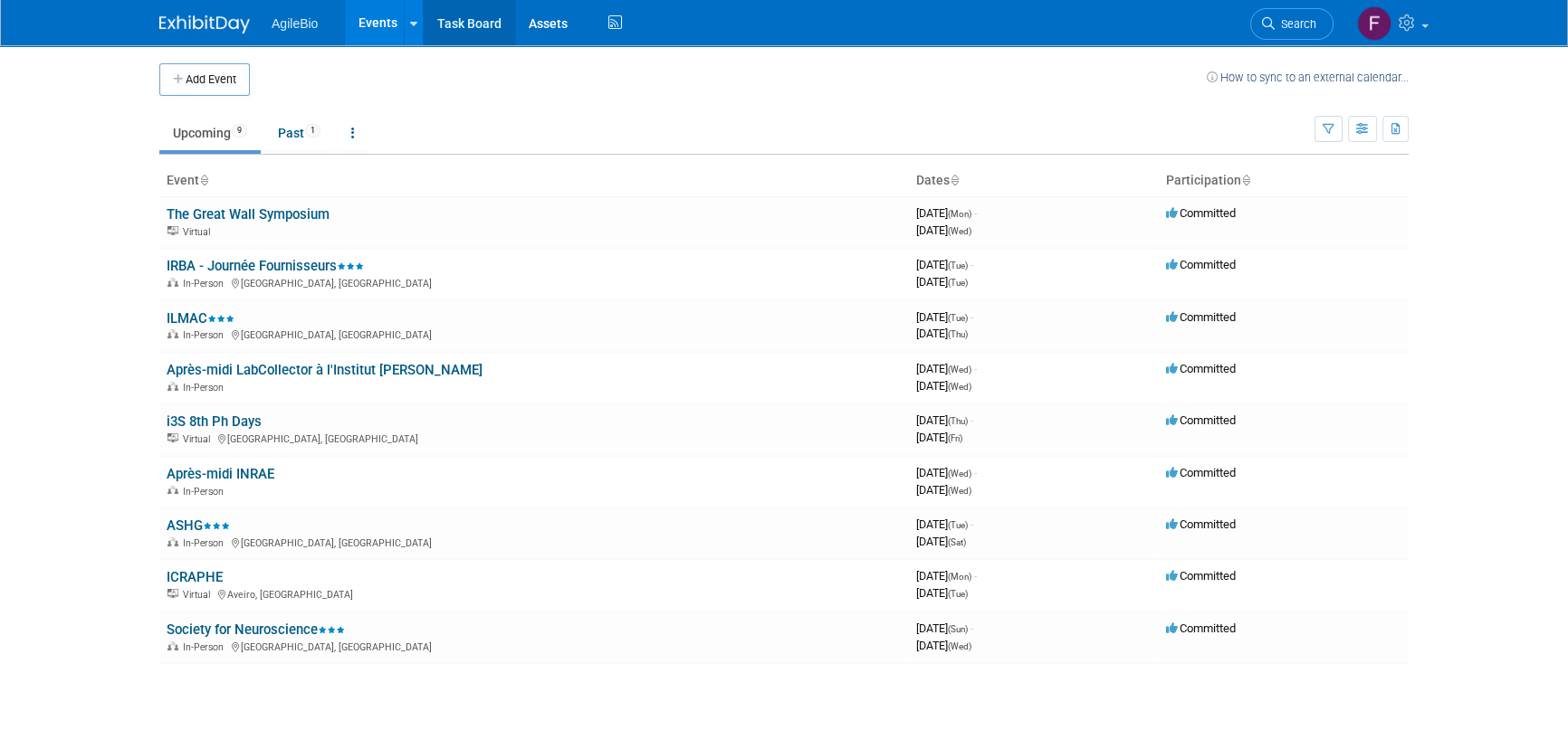
click at [477, 12] on link "Task Board" at bounding box center [470, 22] width 92 height 45
